Goal: Transaction & Acquisition: Purchase product/service

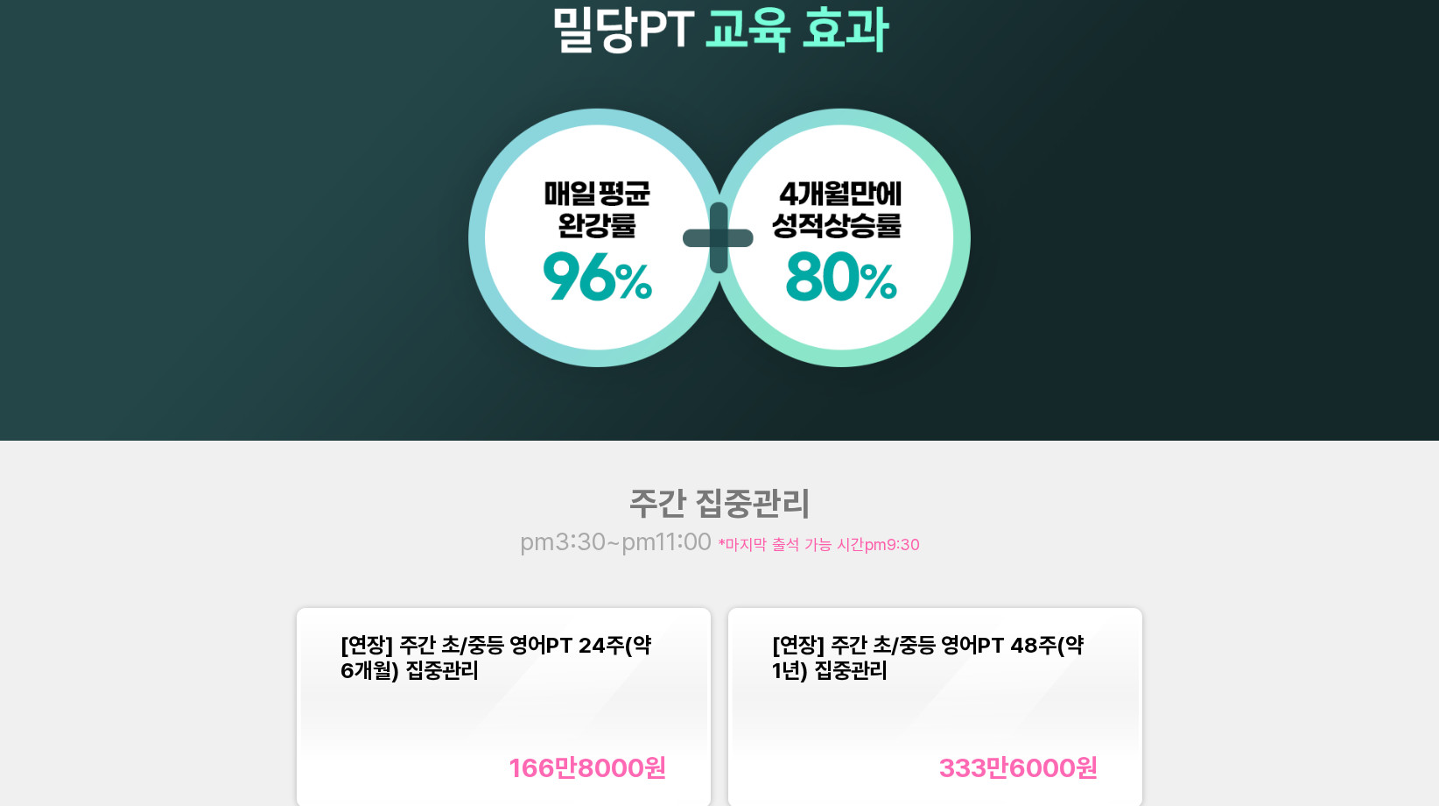
scroll to position [1665, 0]
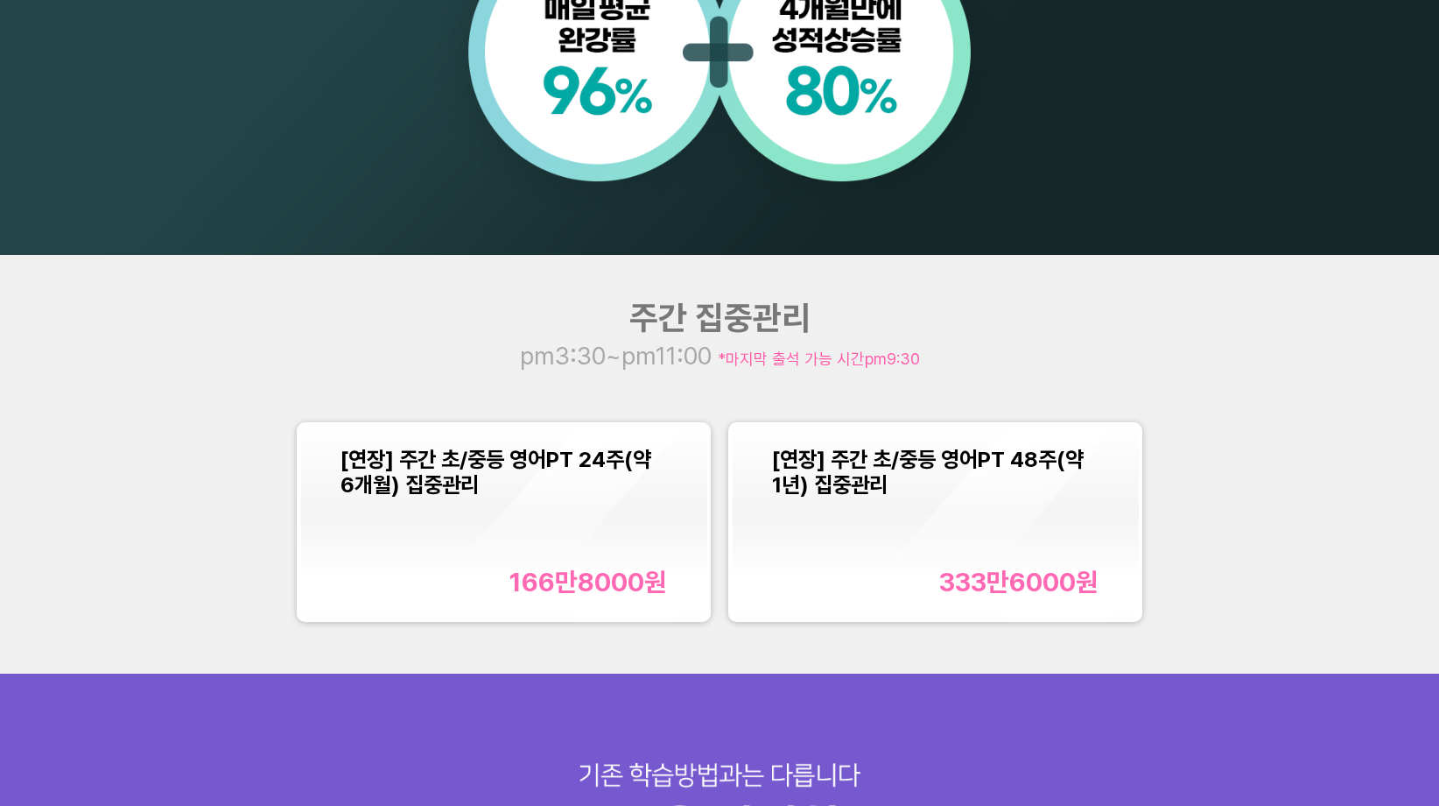
click at [630, 537] on div "[연장] 주간 초/중등 영어PT 24주(약 6개월) 집중관리 166만8000 원" at bounding box center [504, 522] width 326 height 151
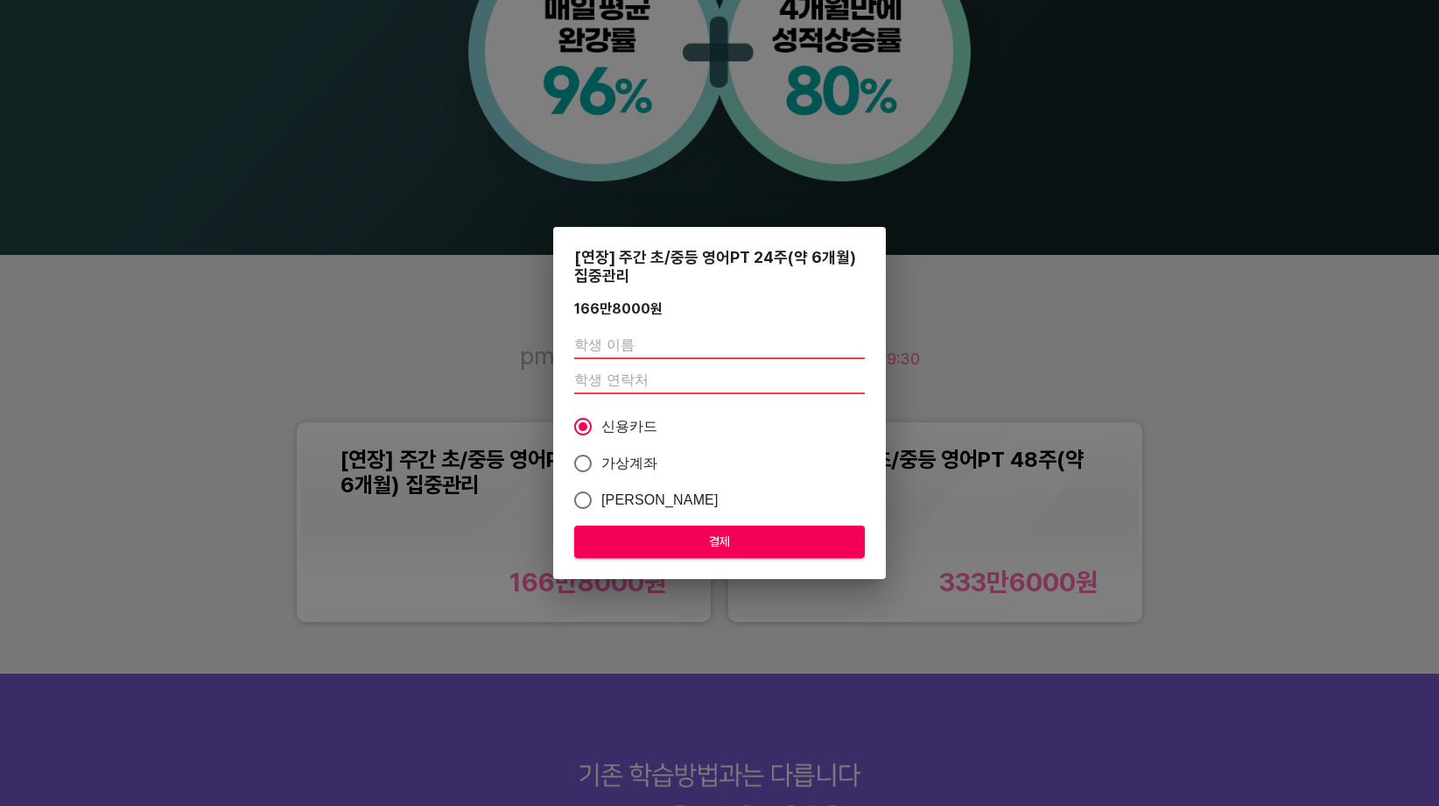
click at [641, 347] on input "text" at bounding box center [719, 345] width 291 height 28
type input "서지수"
type input "01000000000"
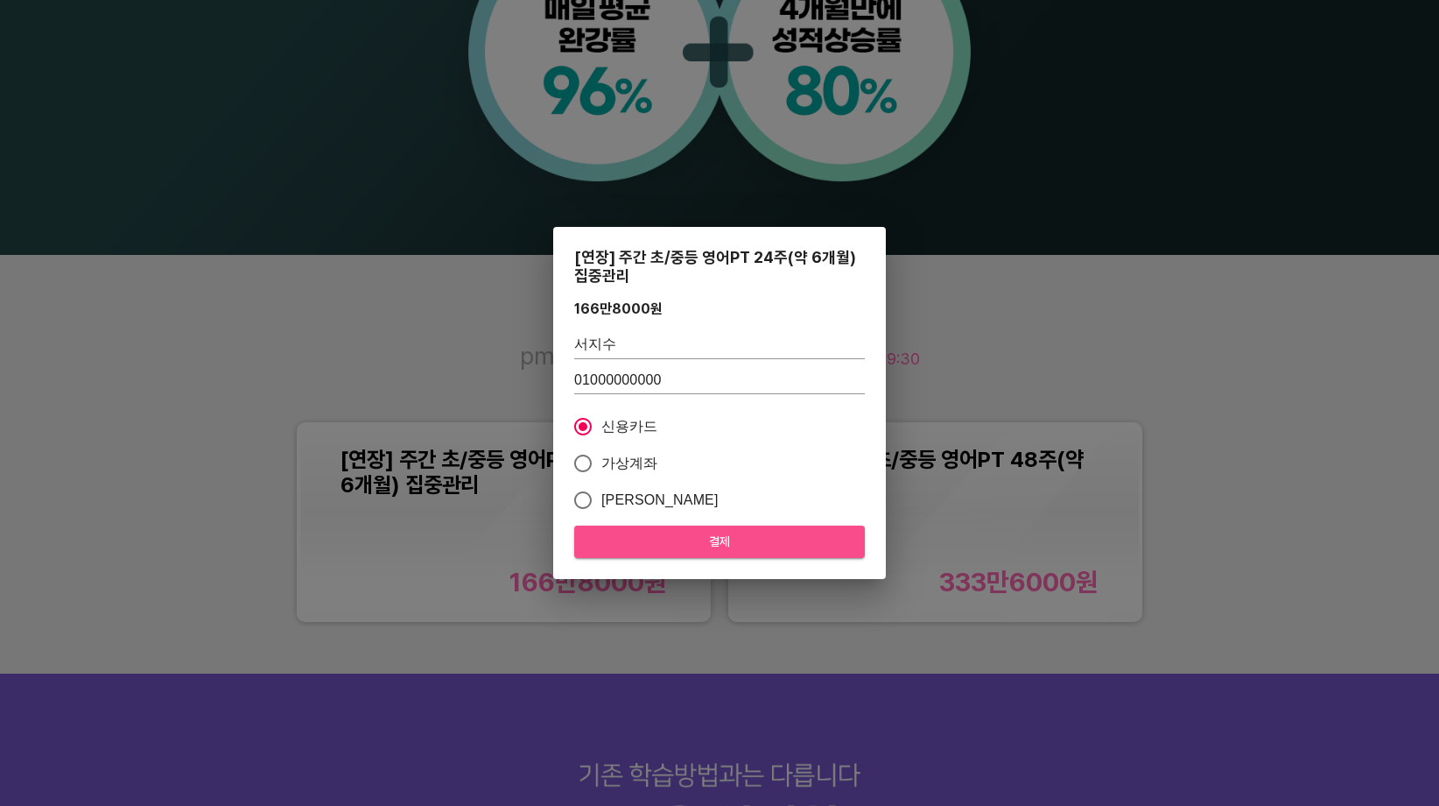
click at [726, 546] on span "결제" at bounding box center [719, 542] width 263 height 22
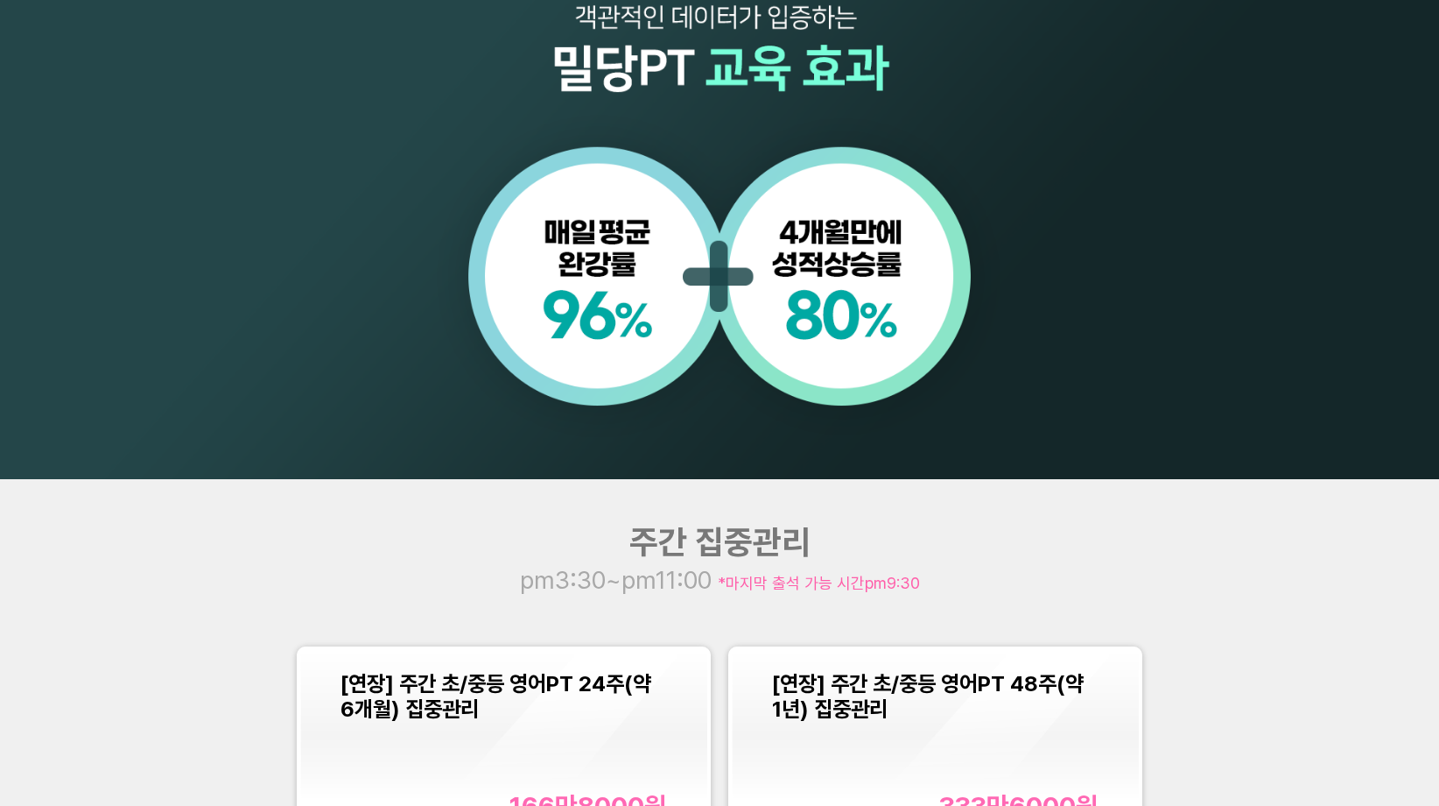
scroll to position [1807, 0]
